Goal: Use online tool/utility: Utilize a website feature to perform a specific function

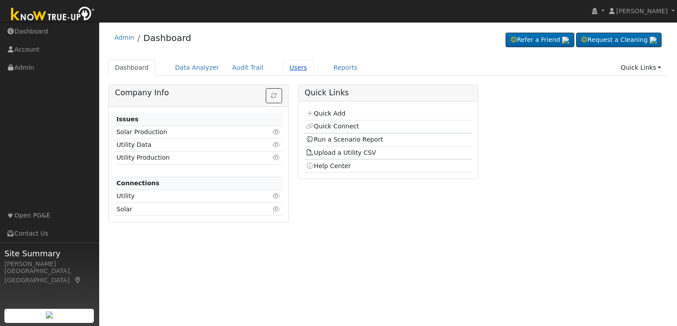
click at [283, 70] on link "Users" at bounding box center [298, 67] width 31 height 16
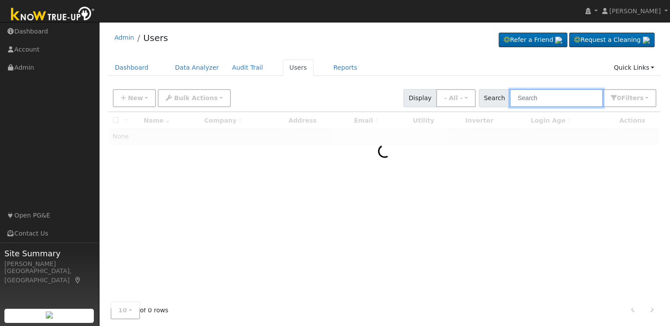
click at [539, 97] on input "text" at bounding box center [556, 98] width 93 height 18
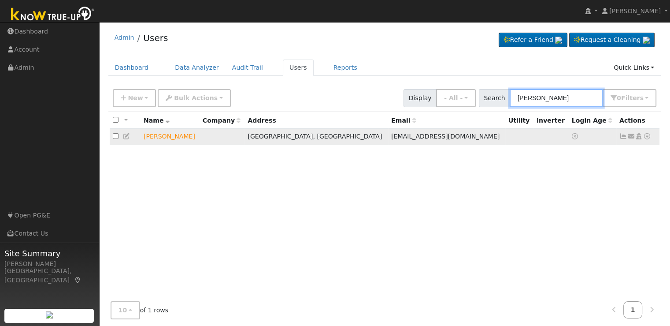
type input "[PERSON_NAME]"
click at [645, 138] on icon at bounding box center [647, 136] width 8 height 6
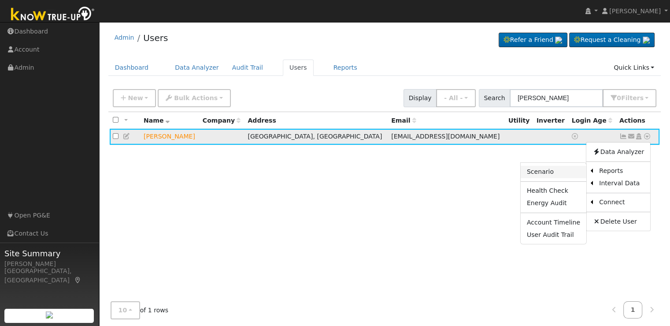
click at [547, 174] on link "Scenario" at bounding box center [554, 172] width 66 height 12
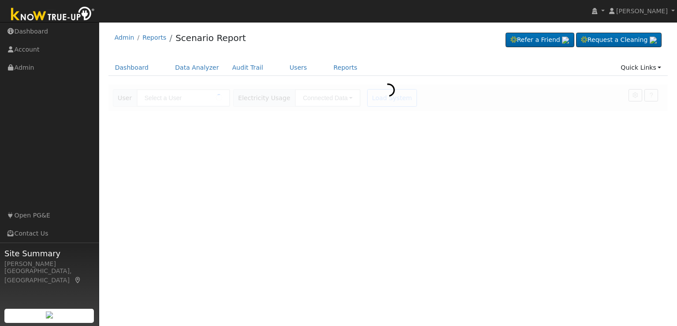
type input "[PERSON_NAME]"
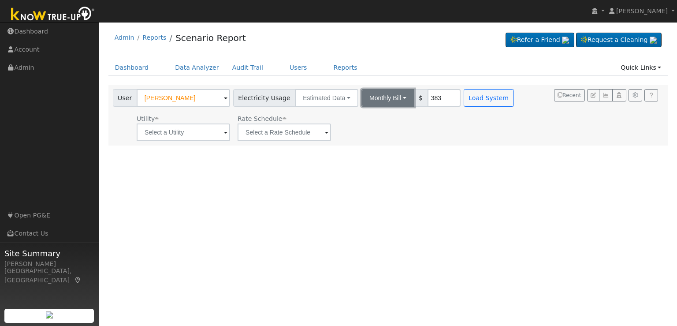
click at [394, 100] on button "Monthly Bill" at bounding box center [387, 98] width 53 height 18
click at [388, 116] on link "Annual Consumption" at bounding box center [375, 117] width 77 height 12
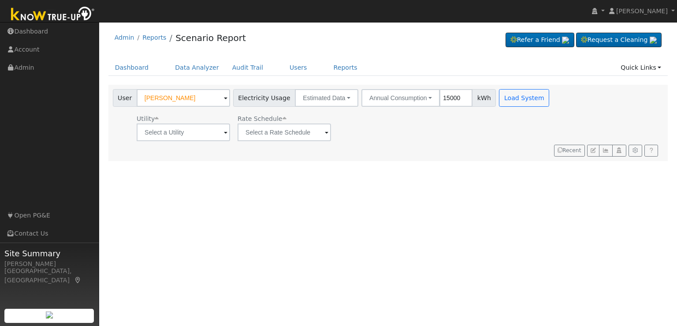
type input "15000"
click at [222, 132] on input "text" at bounding box center [183, 132] width 93 height 18
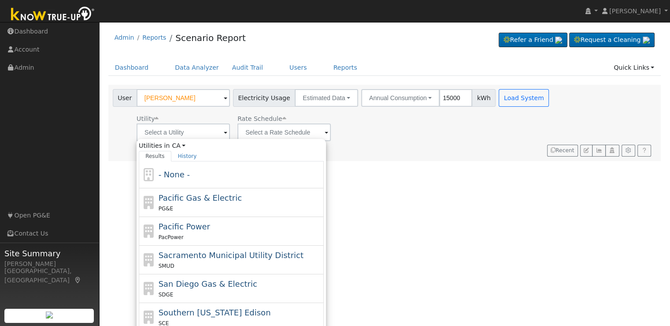
click at [220, 314] on span "Southern California Edison" at bounding box center [215, 311] width 112 height 9
type input "Southern California Edison"
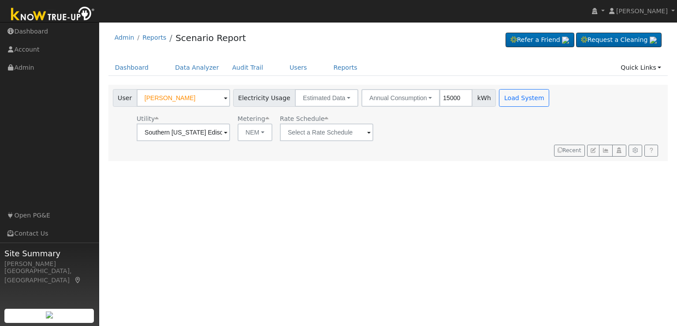
click at [227, 134] on span at bounding box center [226, 133] width 4 height 10
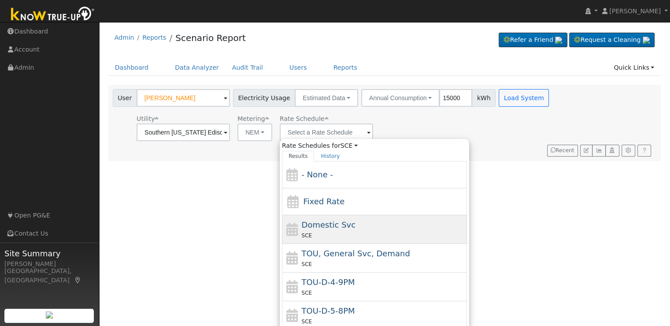
click at [340, 227] on span "Domestic Svc" at bounding box center [329, 224] width 54 height 9
type input "Domestic Svc"
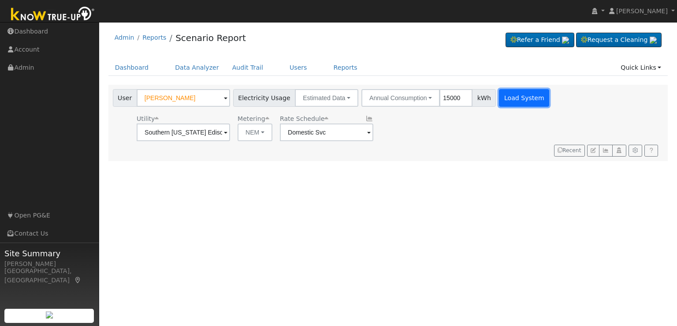
click at [516, 96] on button "Load System" at bounding box center [524, 98] width 50 height 18
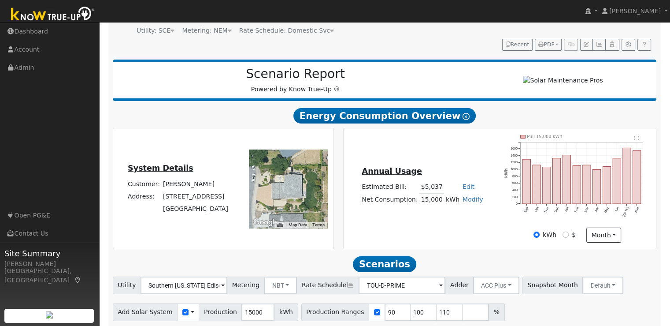
scroll to position [122, 0]
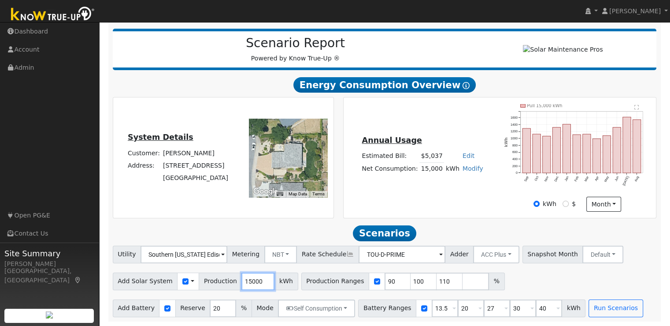
click at [241, 283] on input "15000" at bounding box center [257, 281] width 33 height 18
click at [246, 284] on input "15000" at bounding box center [257, 281] width 33 height 18
click at [246, 283] on input "15000" at bounding box center [257, 281] width 33 height 18
type input "16345"
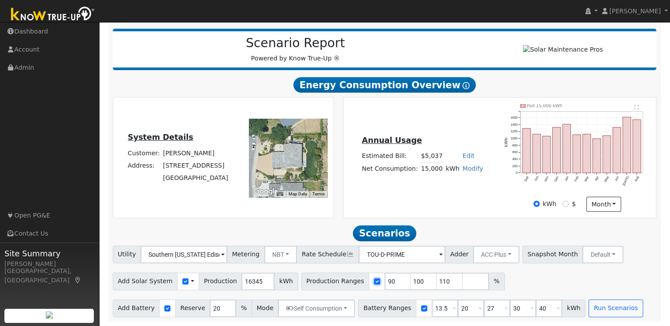
click at [374, 281] on input "checkbox" at bounding box center [377, 281] width 6 height 6
checkbox input "false"
click at [594, 309] on button "Run Scenarios" at bounding box center [615, 308] width 54 height 18
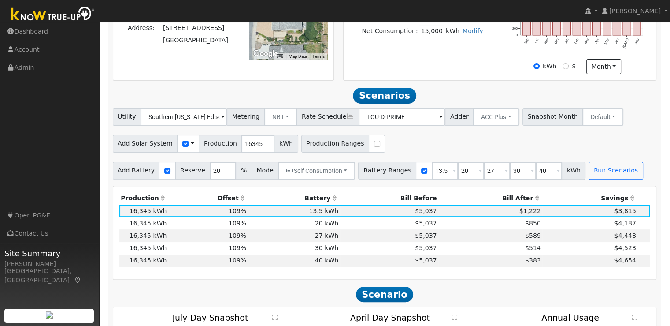
scroll to position [276, 0]
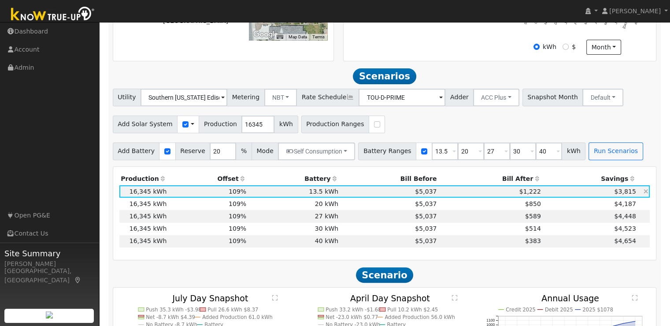
click at [345, 196] on td "$5,037" at bounding box center [389, 191] width 98 height 12
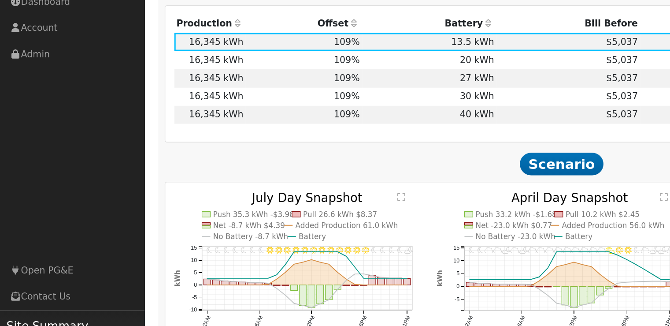
scroll to position [408, 0]
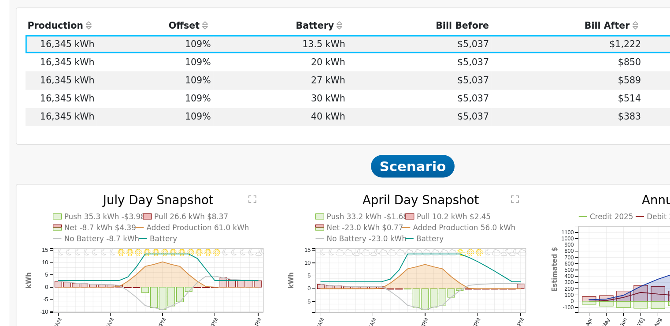
click at [320, 76] on td "20 kWh" at bounding box center [294, 71] width 92 height 12
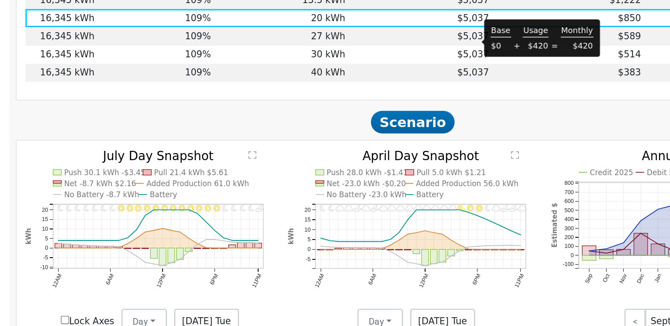
click at [421, 86] on span "$5,037" at bounding box center [426, 83] width 22 height 7
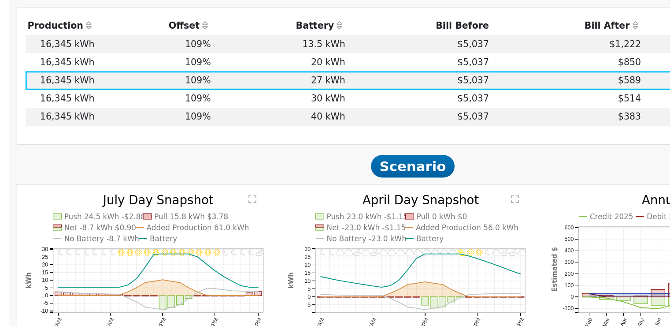
click at [455, 75] on td "$850" at bounding box center [490, 71] width 104 height 12
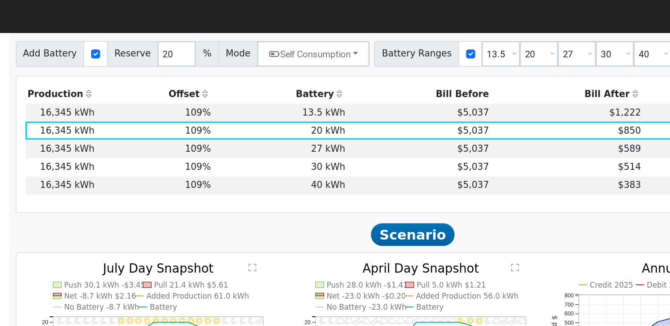
scroll to position [376, 0]
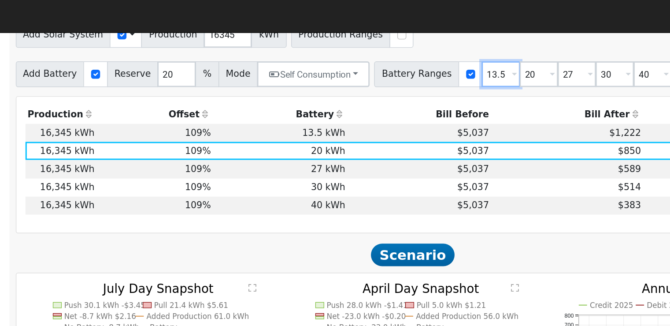
click at [432, 54] on input "13.5" at bounding box center [445, 51] width 26 height 18
click at [536, 55] on input "40" at bounding box center [549, 51] width 26 height 18
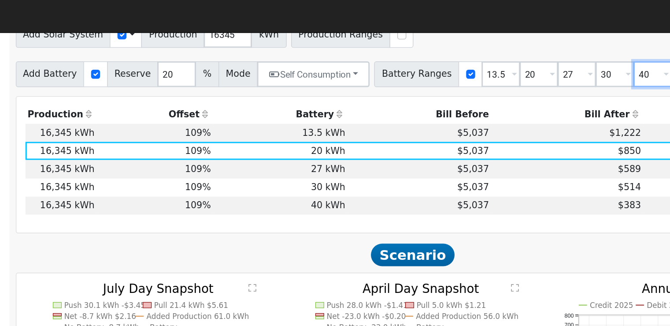
click at [536, 55] on input "40" at bounding box center [549, 51] width 26 height 18
type input "25"
type input "27"
type input "30"
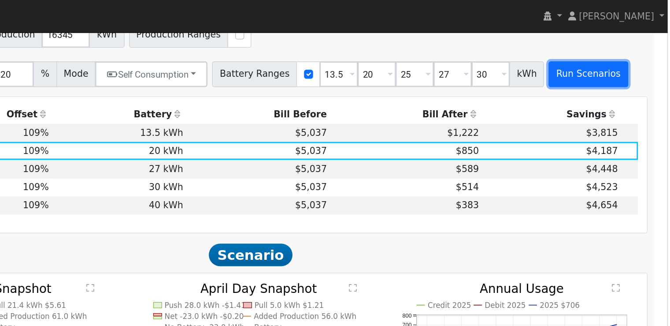
click at [601, 55] on button "Run Scenarios" at bounding box center [615, 51] width 54 height 18
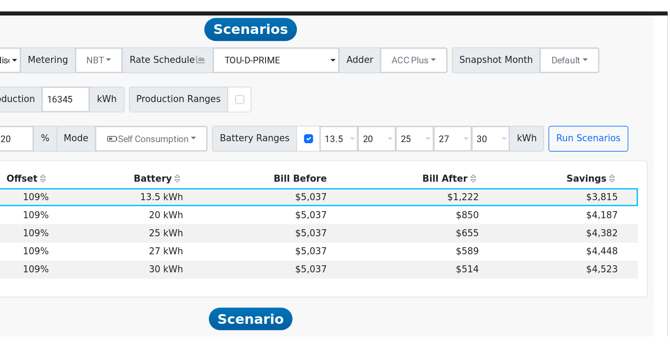
scroll to position [320, 0]
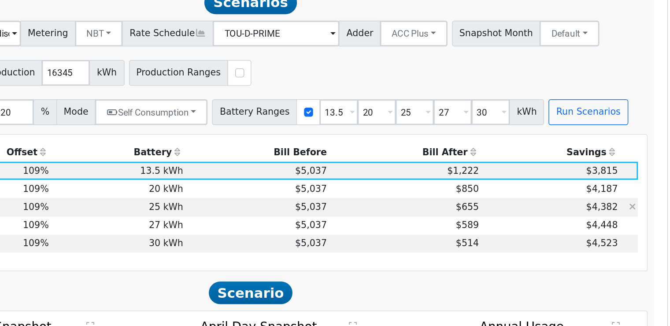
click at [503, 177] on td "$655" at bounding box center [490, 172] width 104 height 12
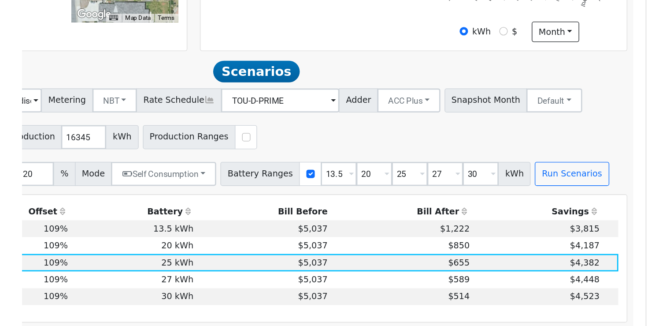
scroll to position [229, 0]
